Goal: Find specific page/section: Find specific page/section

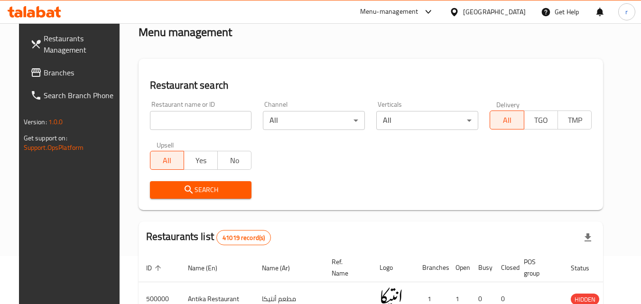
scroll to position [47, 0]
click at [55, 46] on span "Restaurants Management" at bounding box center [81, 44] width 75 height 23
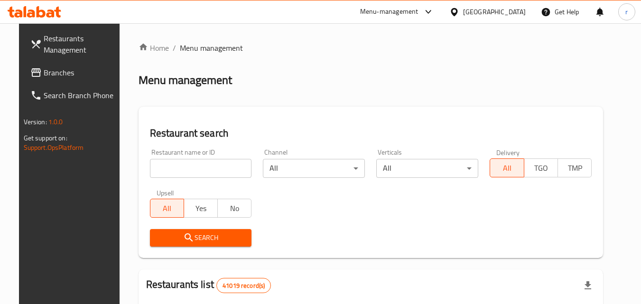
click at [49, 78] on span "Branches" at bounding box center [81, 72] width 75 height 11
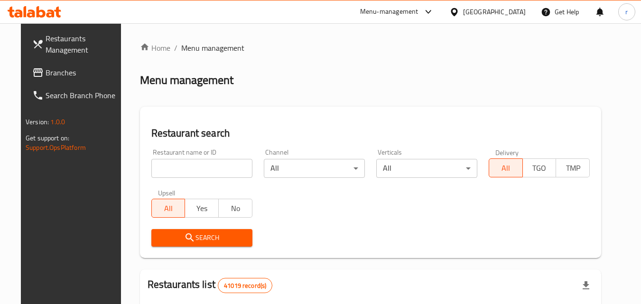
click at [182, 170] on input "search" at bounding box center [201, 168] width 101 height 19
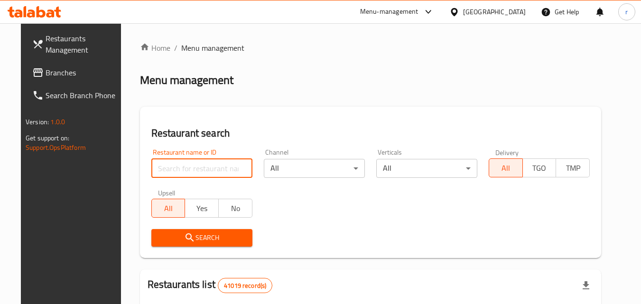
type input "k"
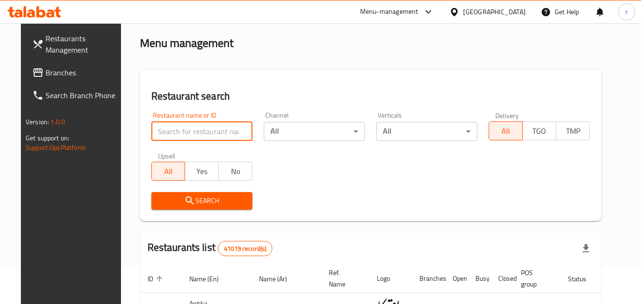
scroll to position [35, 0]
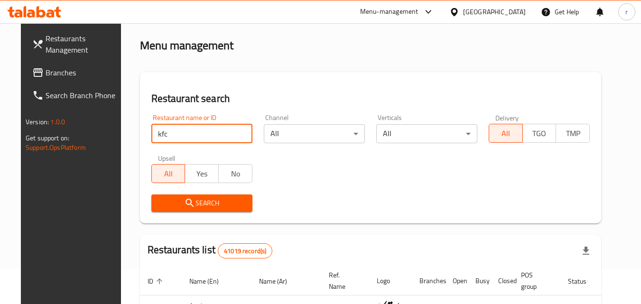
type input "kfc"
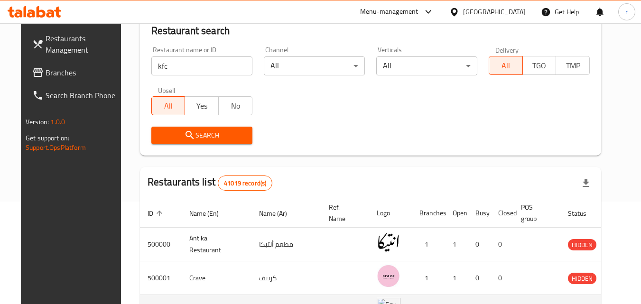
scroll to position [82, 0]
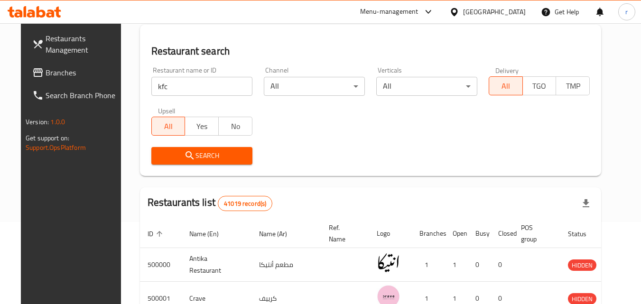
click at [202, 88] on input "kfc" at bounding box center [201, 86] width 101 height 19
click button "Search" at bounding box center [201, 156] width 101 height 18
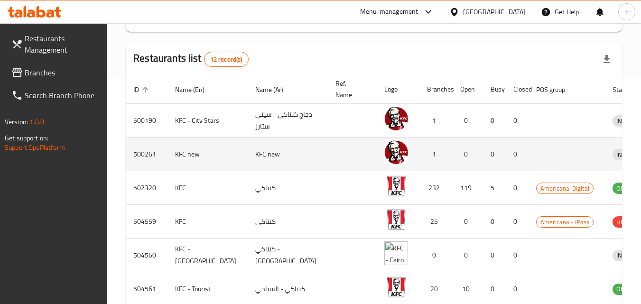
scroll to position [244, 0]
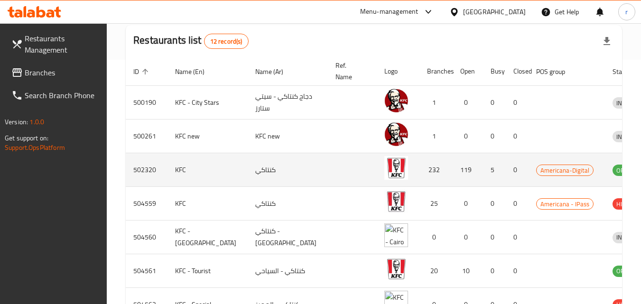
click at [137, 187] on td "502320" at bounding box center [147, 170] width 42 height 34
copy td "502320"
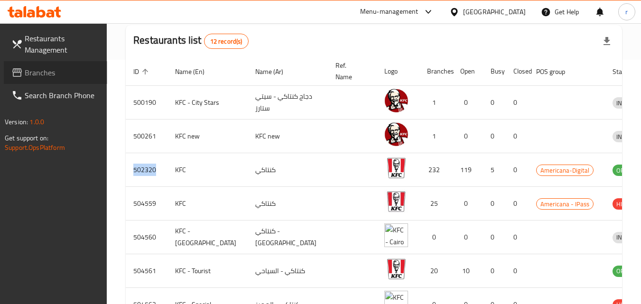
click at [64, 77] on span "Branches" at bounding box center [62, 72] width 75 height 11
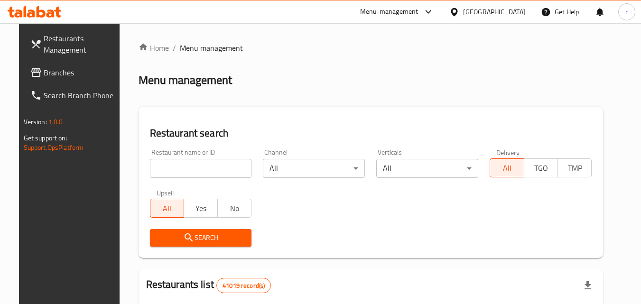
drag, startPoint x: 450, startPoint y: 16, endPoint x: 453, endPoint y: 22, distance: 7.2
click at [418, 15] on div "Menu-management" at bounding box center [389, 11] width 58 height 11
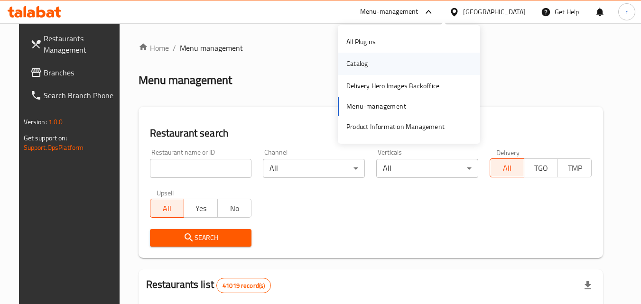
click at [420, 65] on div "Catalog" at bounding box center [409, 64] width 142 height 22
